Goal: Task Accomplishment & Management: Use online tool/utility

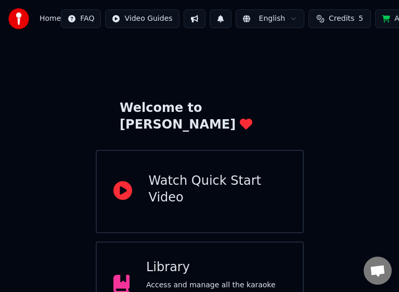
scroll to position [52, 0]
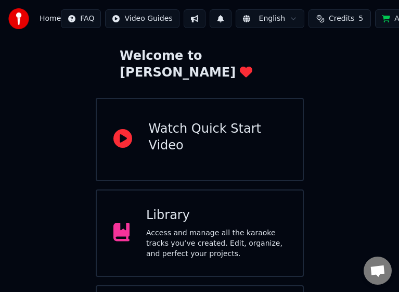
click at [178, 229] on div "Access and manage all the karaoke tracks you’ve created. Edit, organize, and pe…" at bounding box center [216, 243] width 140 height 31
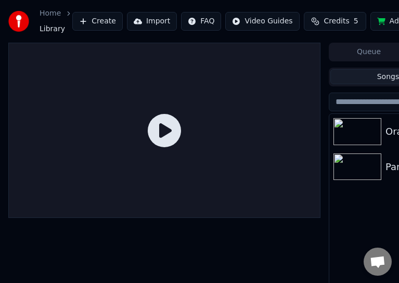
click at [95, 20] on button "Create" at bounding box center [97, 21] width 50 height 19
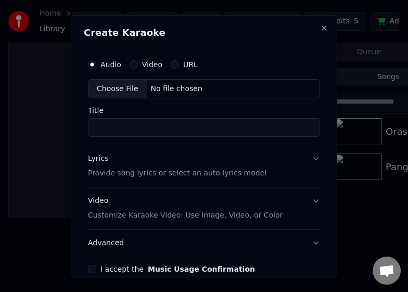
click at [125, 90] on div "Choose File" at bounding box center [117, 88] width 58 height 19
type input "**********"
click at [214, 128] on input "**********" at bounding box center [204, 127] width 232 height 19
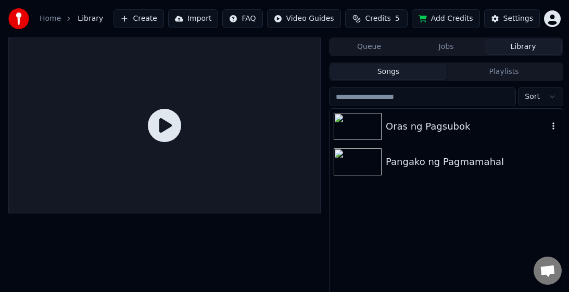
click at [346, 131] on img at bounding box center [357, 126] width 48 height 27
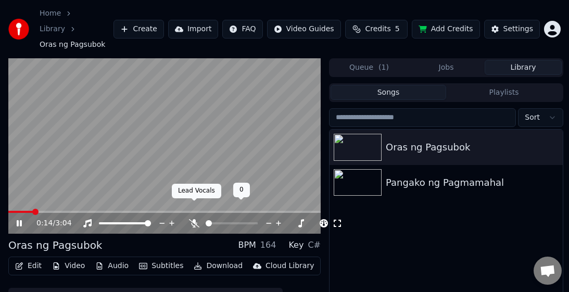
click at [201, 218] on div at bounding box center [241, 223] width 84 height 10
click at [196, 219] on icon at bounding box center [194, 223] width 10 height 8
click at [196, 219] on icon at bounding box center [194, 223] width 6 height 8
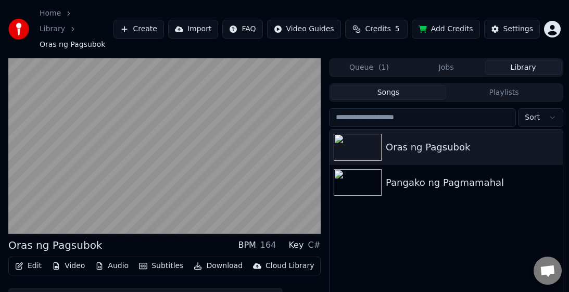
click at [186, 238] on div "Oras ng Pagsubok BPM 164 Key C#" at bounding box center [164, 245] width 312 height 15
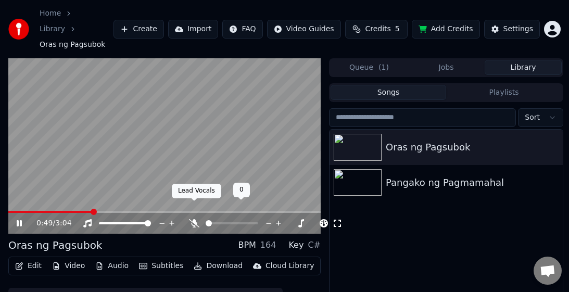
click at [197, 219] on icon at bounding box center [194, 223] width 10 height 8
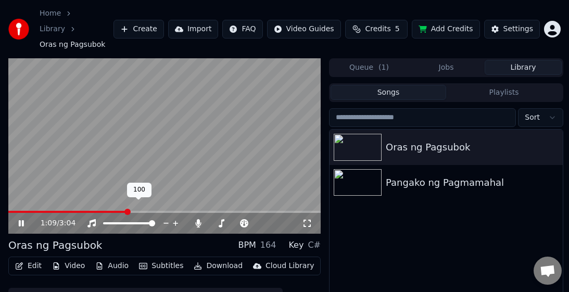
click at [155, 220] on span at bounding box center [152, 223] width 6 height 6
click at [174, 218] on icon at bounding box center [176, 223] width 10 height 10
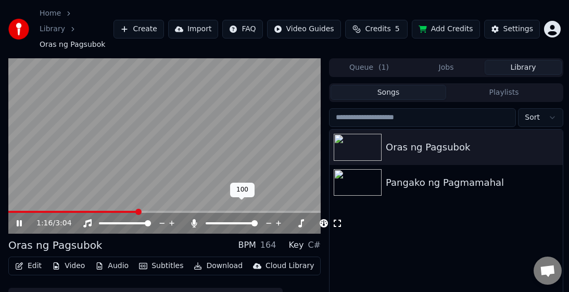
click at [258, 220] on span at bounding box center [254, 223] width 6 height 6
click at [290, 218] on icon at bounding box center [292, 223] width 10 height 10
click at [299, 218] on icon at bounding box center [302, 223] width 10 height 10
click at [300, 221] on icon at bounding box center [301, 223] width 5 height 5
click at [293, 218] on icon at bounding box center [292, 223] width 10 height 10
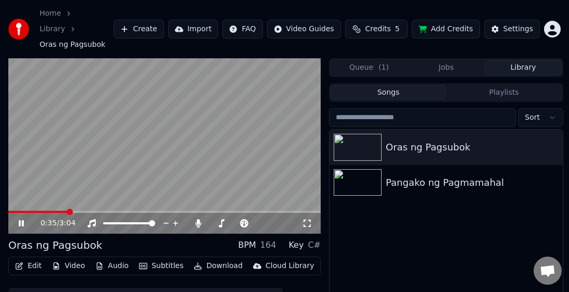
click at [67, 209] on span at bounding box center [70, 212] width 6 height 6
click at [375, 134] on img at bounding box center [357, 147] width 48 height 27
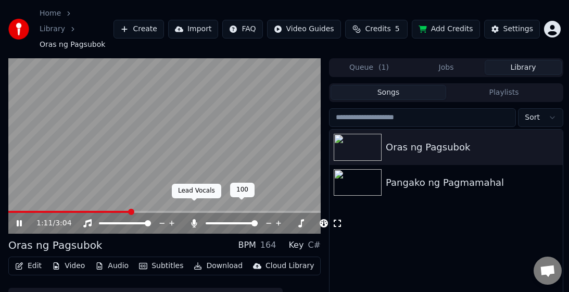
click at [196, 219] on icon at bounding box center [194, 223] width 10 height 8
click at [195, 219] on icon at bounding box center [194, 223] width 10 height 8
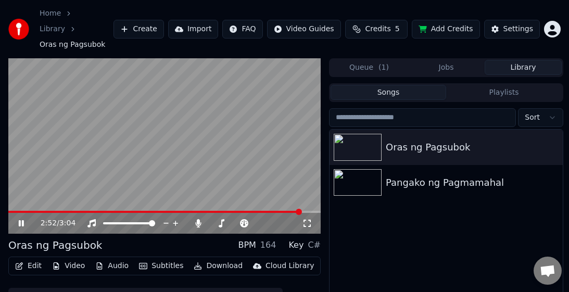
click at [19, 220] on icon at bounding box center [21, 223] width 5 height 6
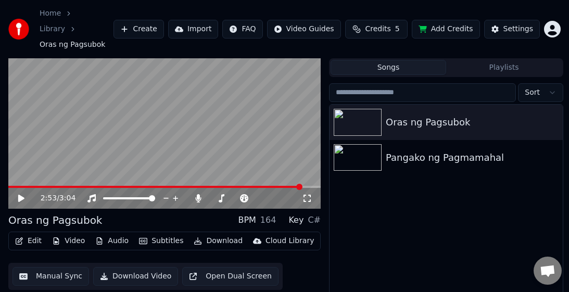
scroll to position [41, 0]
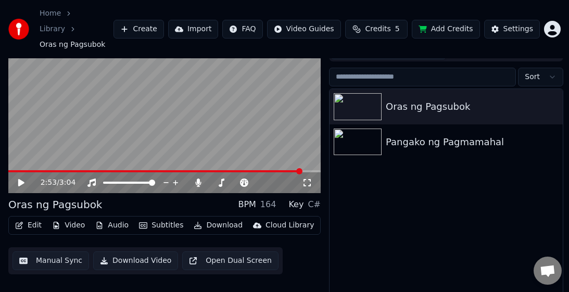
click at [65, 24] on link "Library" at bounding box center [52, 29] width 25 height 10
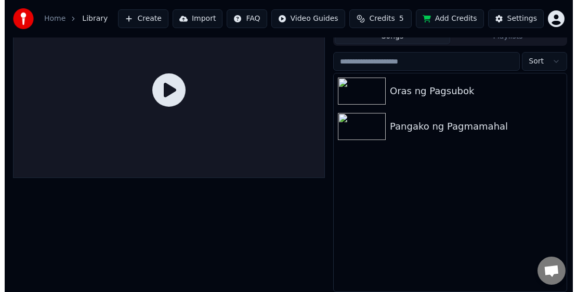
scroll to position [35, 0]
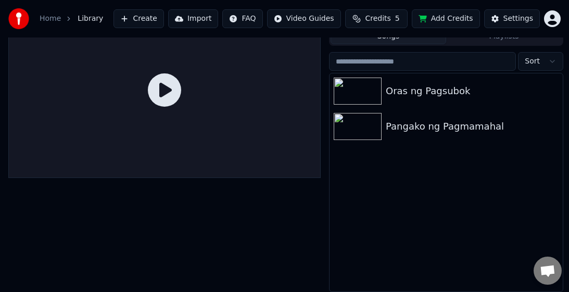
click at [150, 22] on button "Create" at bounding box center [138, 18] width 50 height 19
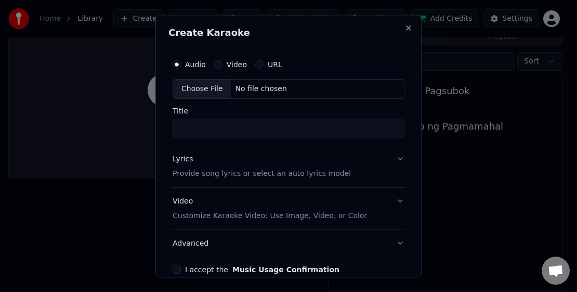
click at [209, 88] on div "Choose File" at bounding box center [202, 88] width 58 height 19
type input "**********"
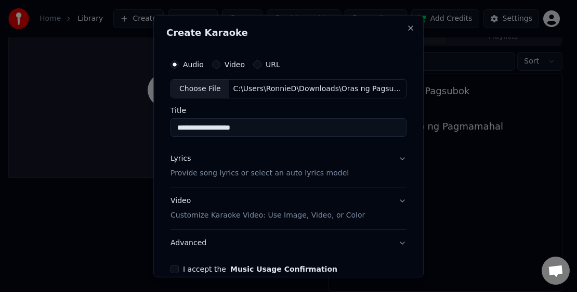
click at [393, 158] on button "Lyrics Provide song lyrics or select an auto lyrics model" at bounding box center [289, 166] width 236 height 42
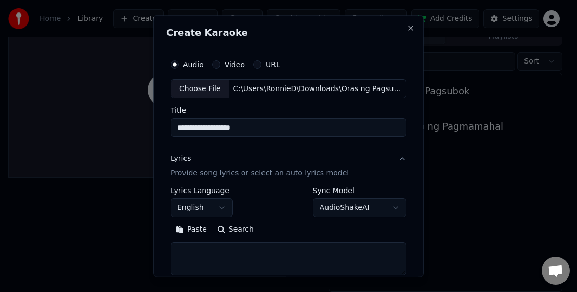
click at [226, 205] on button "English" at bounding box center [202, 207] width 62 height 19
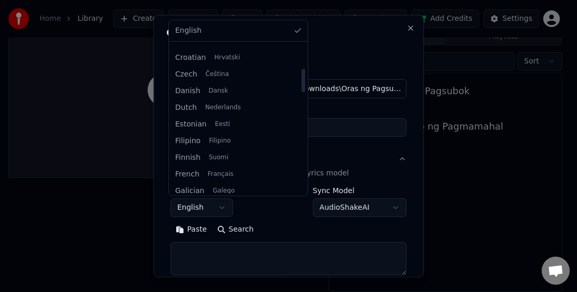
scroll to position [156, 0]
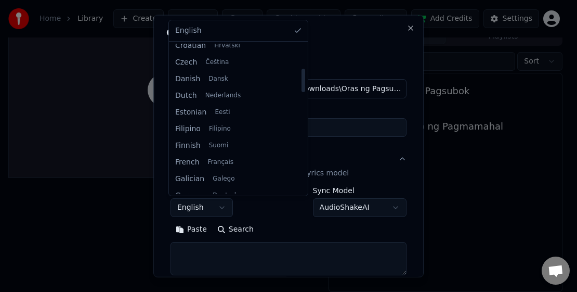
select select "**"
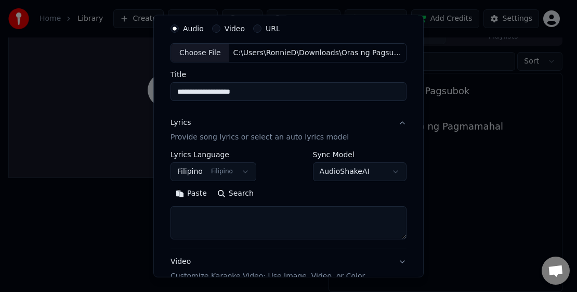
scroll to position [52, 0]
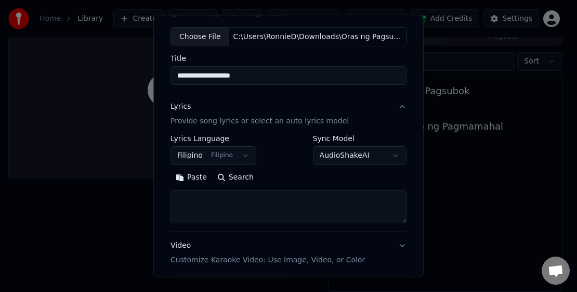
click at [202, 203] on textarea at bounding box center [289, 206] width 236 height 33
paste textarea "**********"
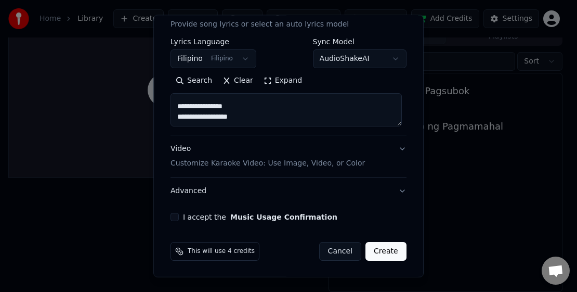
scroll to position [149, 0]
type textarea "**********"
click at [323, 165] on p "Customize Karaoke Video: Use Image, Video, or Color" at bounding box center [268, 163] width 195 height 10
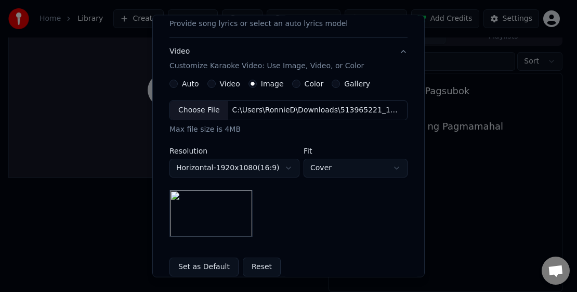
click at [195, 110] on div "Choose File" at bounding box center [199, 110] width 58 height 19
click at [201, 109] on div "Choose File" at bounding box center [199, 110] width 58 height 19
click at [275, 169] on body "**********" at bounding box center [284, 111] width 569 height 292
click at [196, 110] on body "**********" at bounding box center [284, 111] width 569 height 292
click at [203, 112] on div "Choose File" at bounding box center [199, 110] width 58 height 19
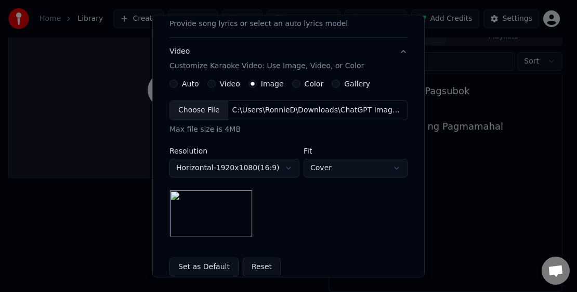
click at [206, 109] on div "Choose File" at bounding box center [199, 110] width 58 height 19
click at [196, 108] on div "Choose File" at bounding box center [199, 110] width 58 height 19
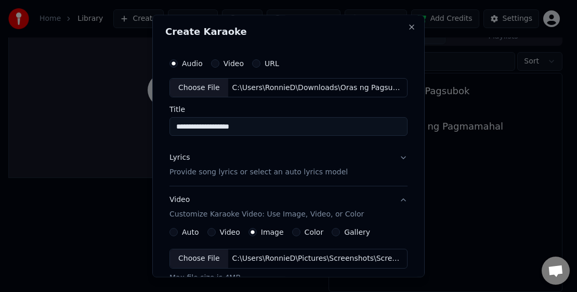
scroll to position [0, 0]
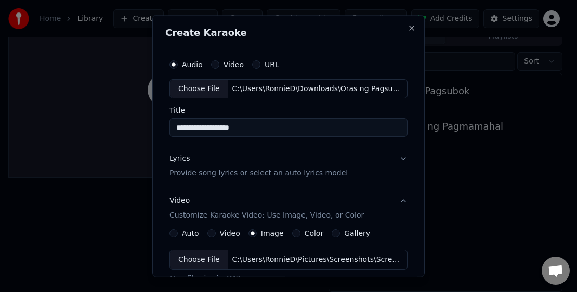
click at [279, 174] on p "Provide song lyrics or select an auto lyrics model" at bounding box center [259, 173] width 178 height 10
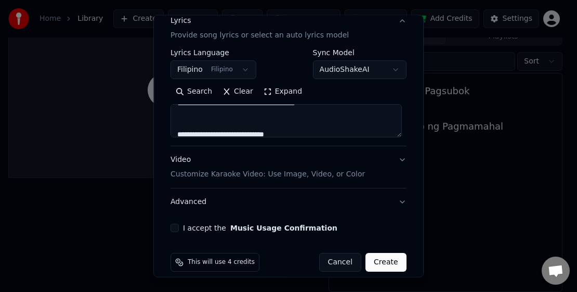
scroll to position [149, 0]
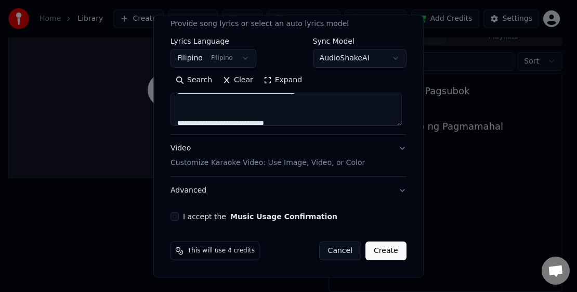
click at [175, 218] on button "I accept the Music Usage Confirmation" at bounding box center [175, 216] width 8 height 8
click at [378, 250] on button "Create" at bounding box center [386, 250] width 41 height 19
select select
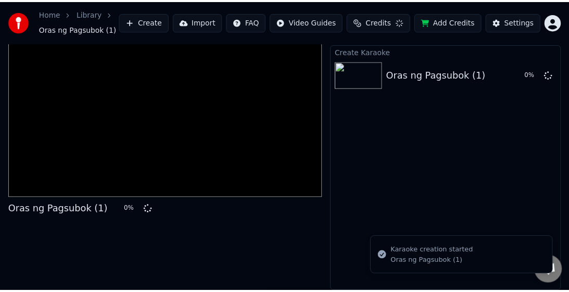
scroll to position [24, 0]
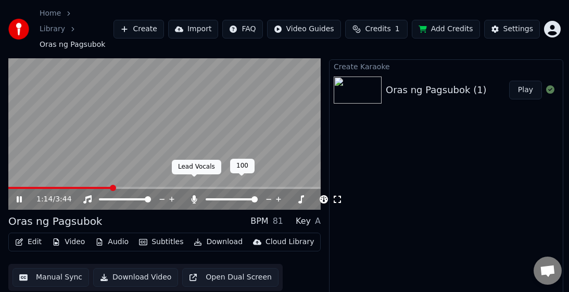
click at [193, 195] on icon at bounding box center [194, 199] width 6 height 8
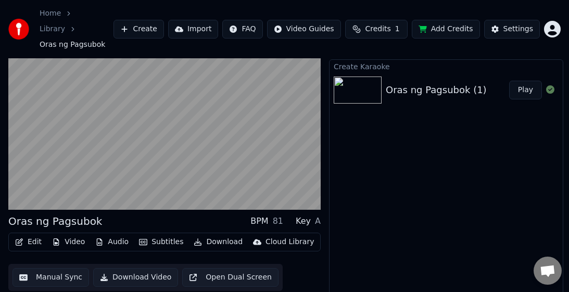
click at [195, 238] on icon "button" at bounding box center [198, 241] width 8 height 7
click at [121, 268] on button "Download Video" at bounding box center [135, 277] width 85 height 19
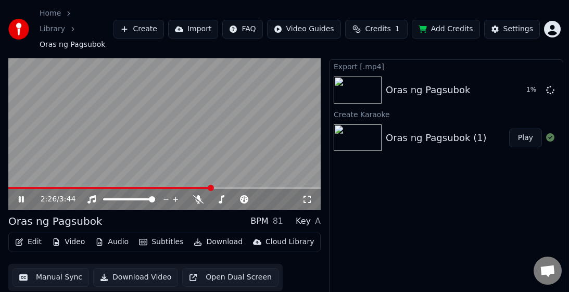
click at [18, 195] on icon at bounding box center [29, 199] width 24 height 8
click at [33, 185] on span at bounding box center [36, 188] width 6 height 6
click at [20, 196] on icon at bounding box center [21, 199] width 6 height 7
click at [26, 185] on span at bounding box center [29, 188] width 6 height 6
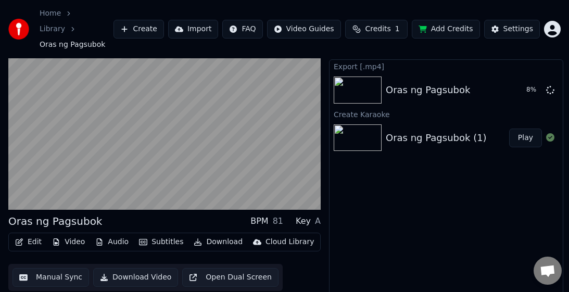
click at [407, 128] on button "Play" at bounding box center [525, 137] width 33 height 19
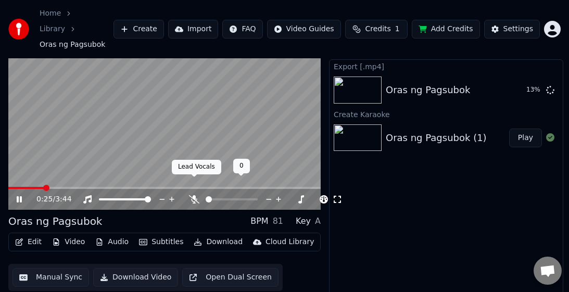
click at [194, 195] on icon at bounding box center [194, 199] width 10 height 8
click at [193, 195] on icon at bounding box center [194, 199] width 6 height 8
click at [192, 195] on icon at bounding box center [194, 199] width 10 height 8
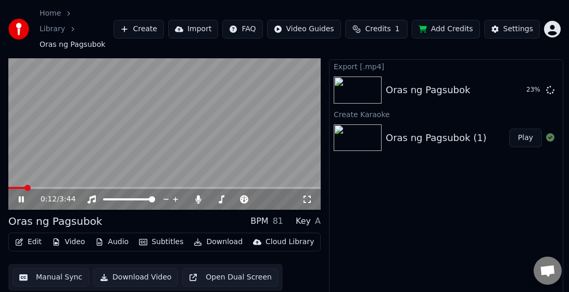
click at [24, 185] on span at bounding box center [27, 188] width 6 height 6
drag, startPoint x: 12, startPoint y: 170, endPoint x: 6, endPoint y: 172, distance: 6.9
click at [6, 172] on div "0:04 / 3:44 Oras ng Pagsubok BPM 81 Key A Edit Video Audio Subtitles Download C…" at bounding box center [284, 170] width 569 height 273
click at [12, 185] on span at bounding box center [15, 188] width 6 height 6
click at [306, 195] on icon at bounding box center [307, 199] width 10 height 8
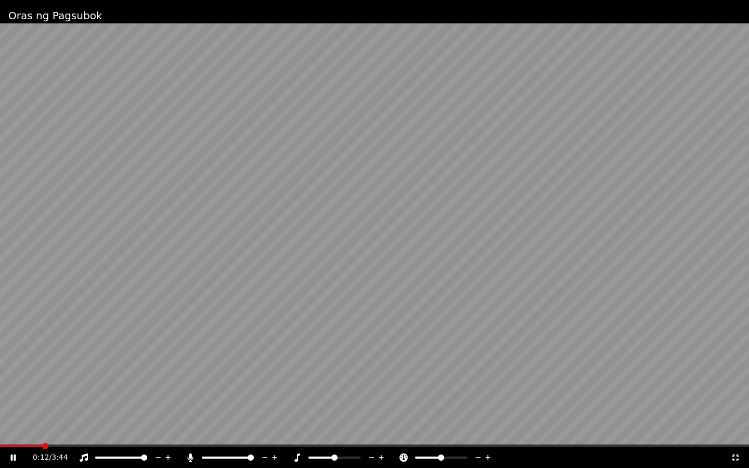
click at [407, 291] on icon at bounding box center [735, 457] width 7 height 7
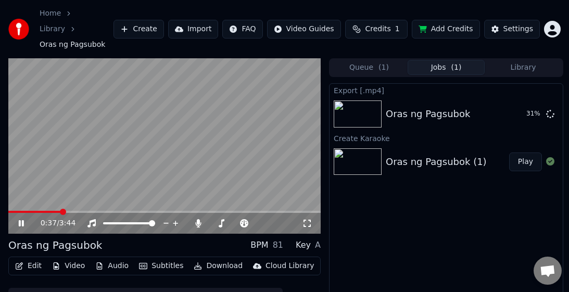
click at [19, 220] on icon at bounding box center [21, 223] width 5 height 6
click at [22, 209] on span at bounding box center [25, 212] width 6 height 6
click at [8, 209] on span at bounding box center [11, 212] width 6 height 6
click at [407, 105] on button "Show" at bounding box center [522, 114] width 37 height 19
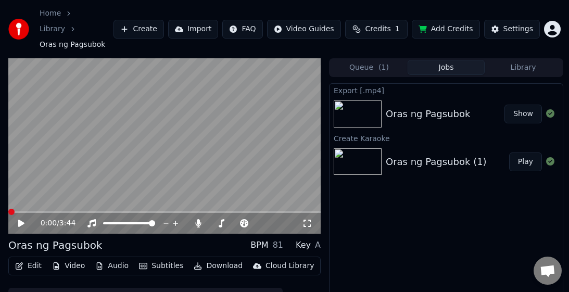
click at [407, 105] on button "Show" at bounding box center [522, 114] width 37 height 19
click at [407, 152] on button "Play" at bounding box center [525, 161] width 33 height 19
drag, startPoint x: 22, startPoint y: 189, endPoint x: 10, endPoint y: 191, distance: 12.7
click at [11, 190] on video at bounding box center [164, 146] width 312 height 176
click at [8, 209] on span at bounding box center [11, 212] width 6 height 6
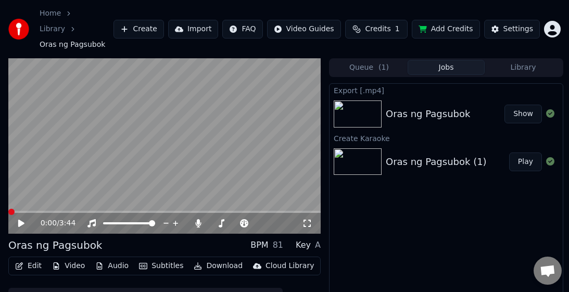
click at [22, 219] on icon at bounding box center [29, 223] width 24 height 8
click at [21, 219] on icon at bounding box center [29, 223] width 24 height 8
click at [308, 219] on icon at bounding box center [307, 223] width 10 height 8
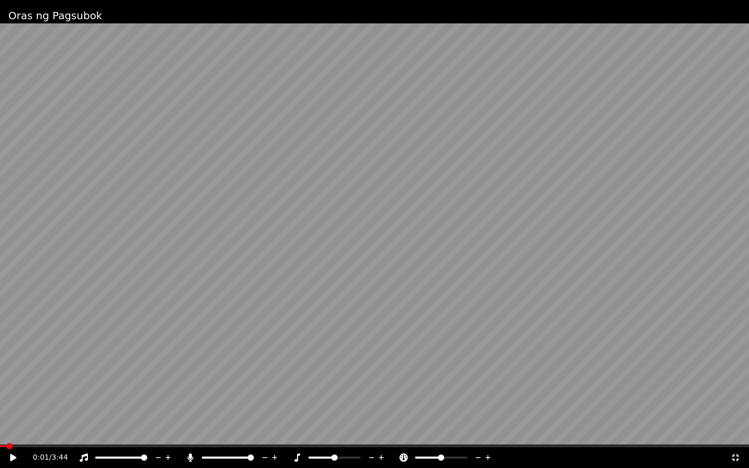
click at [407, 291] on icon at bounding box center [735, 457] width 7 height 7
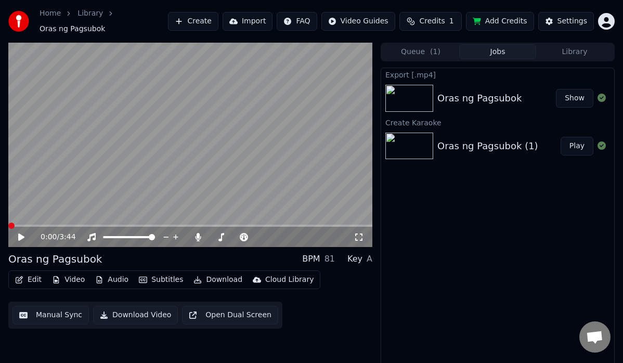
click at [8, 223] on span at bounding box center [11, 226] width 6 height 6
click at [23, 233] on icon at bounding box center [29, 237] width 24 height 8
click at [23, 234] on icon at bounding box center [21, 237] width 5 height 6
click at [8, 223] on span at bounding box center [11, 226] width 6 height 6
click at [19, 234] on icon at bounding box center [21, 237] width 6 height 7
